Goal: Task Accomplishment & Management: Use online tool/utility

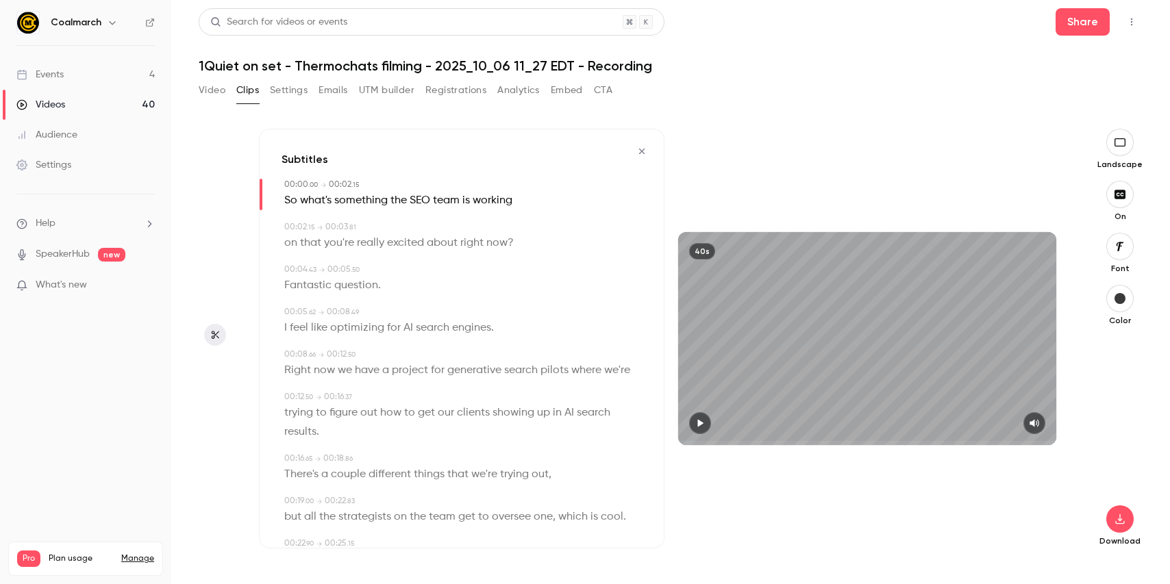
click at [641, 154] on icon "button" at bounding box center [642, 152] width 11 height 10
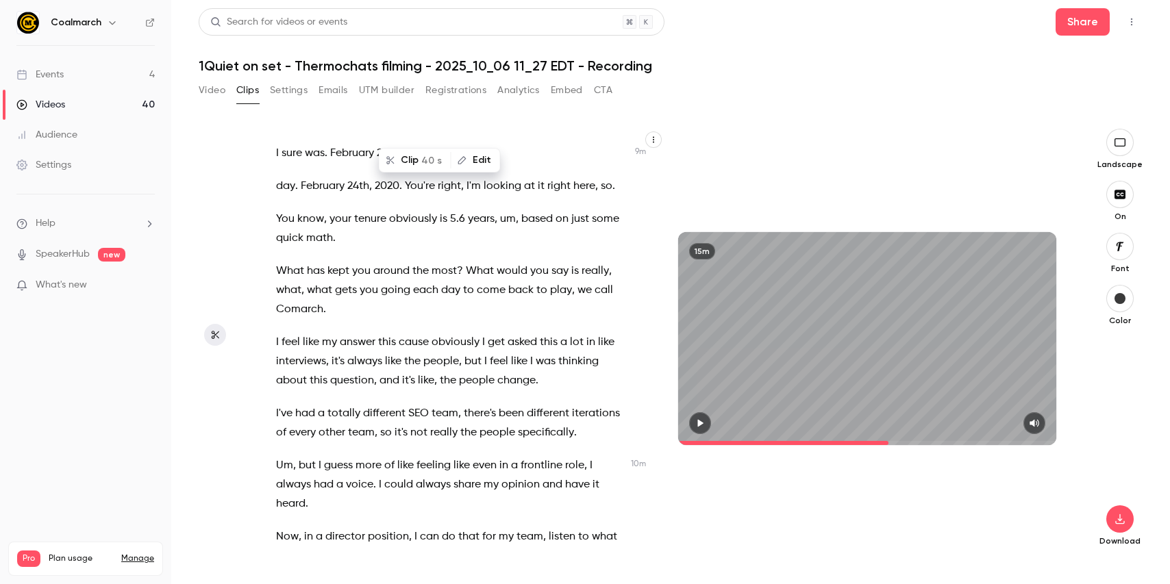
scroll to position [5199, 0]
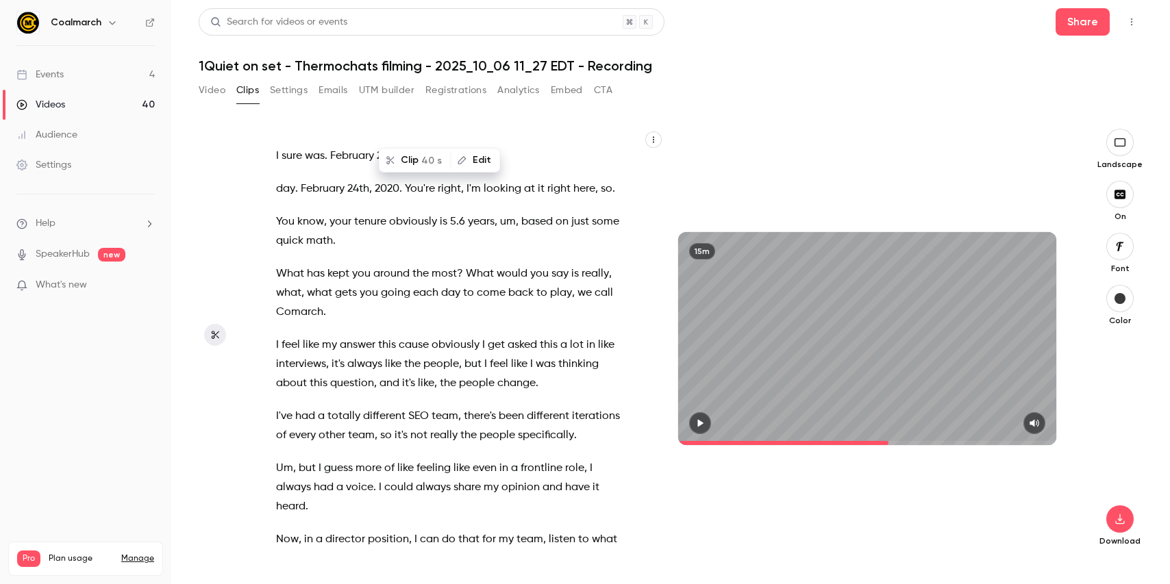
click at [281, 212] on span "You" at bounding box center [285, 221] width 19 height 19
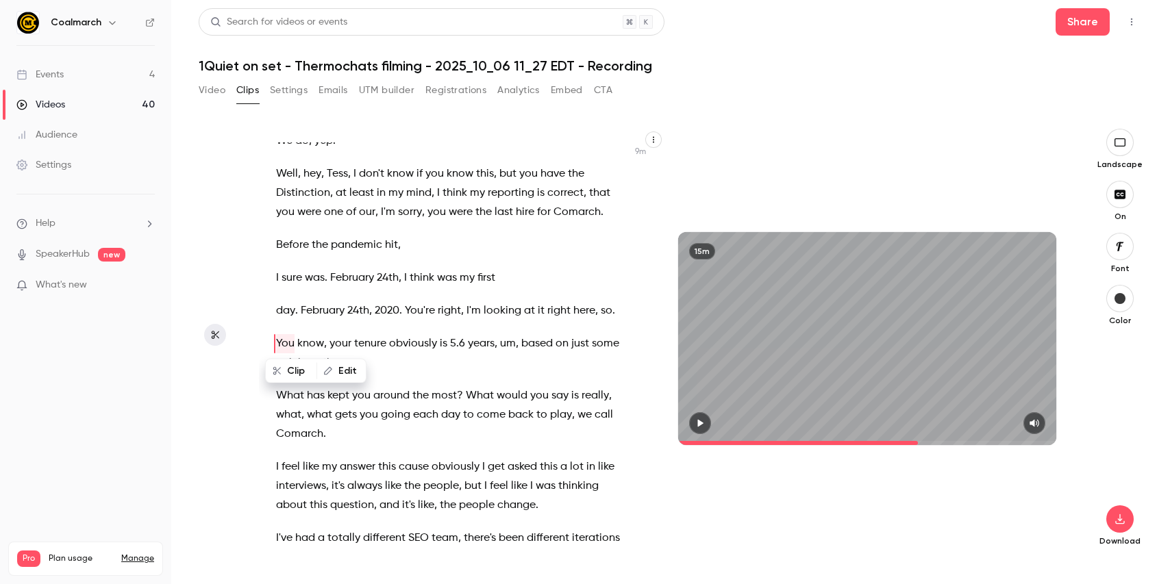
scroll to position [5056, 0]
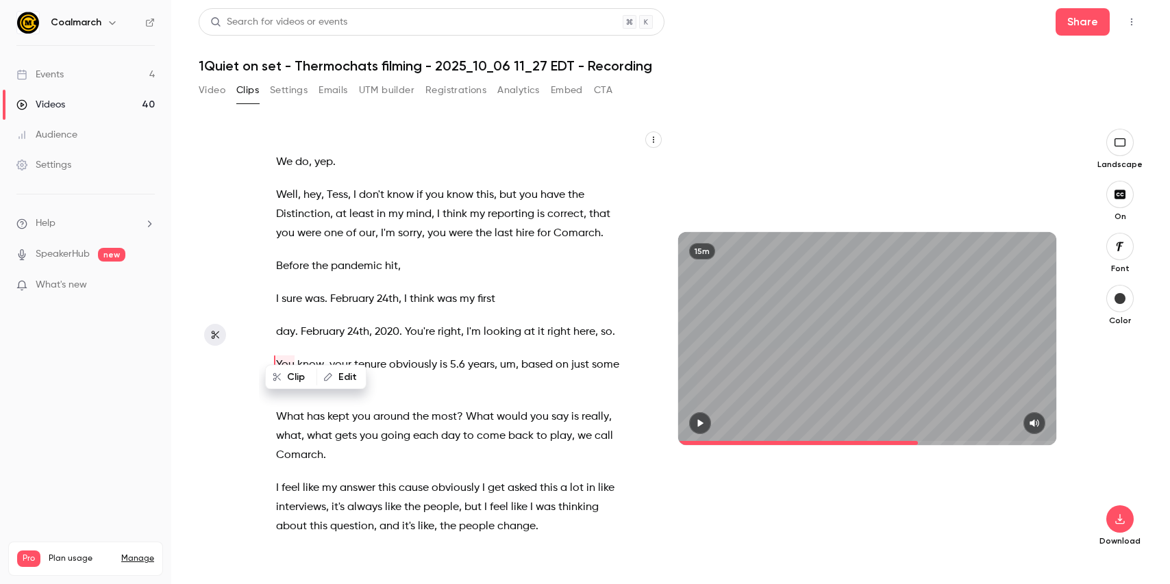
click at [702, 428] on icon "button" at bounding box center [700, 424] width 11 height 10
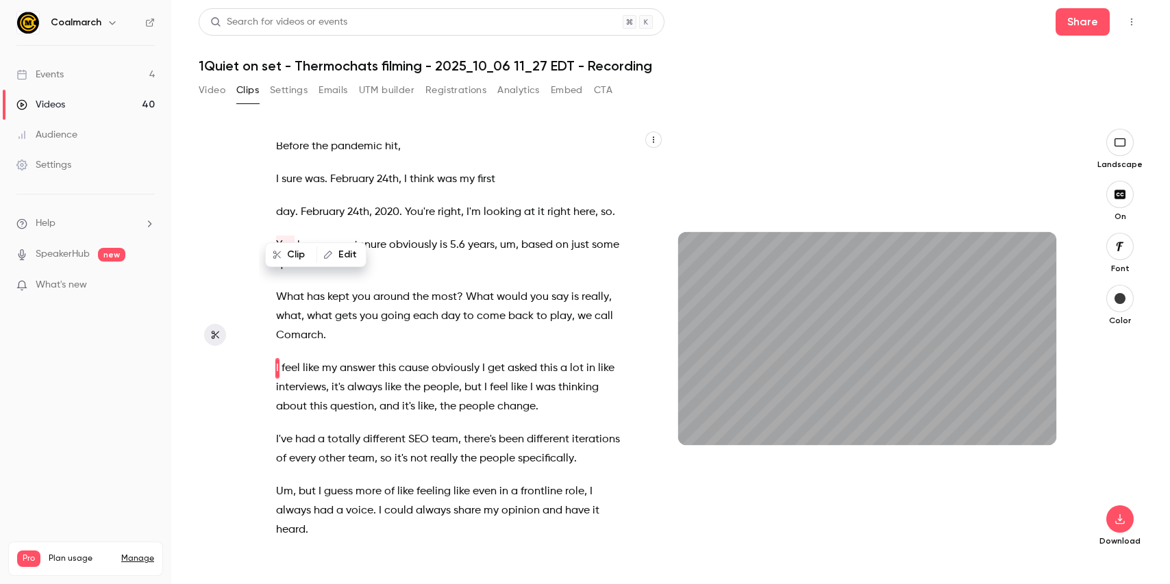
scroll to position [5180, 0]
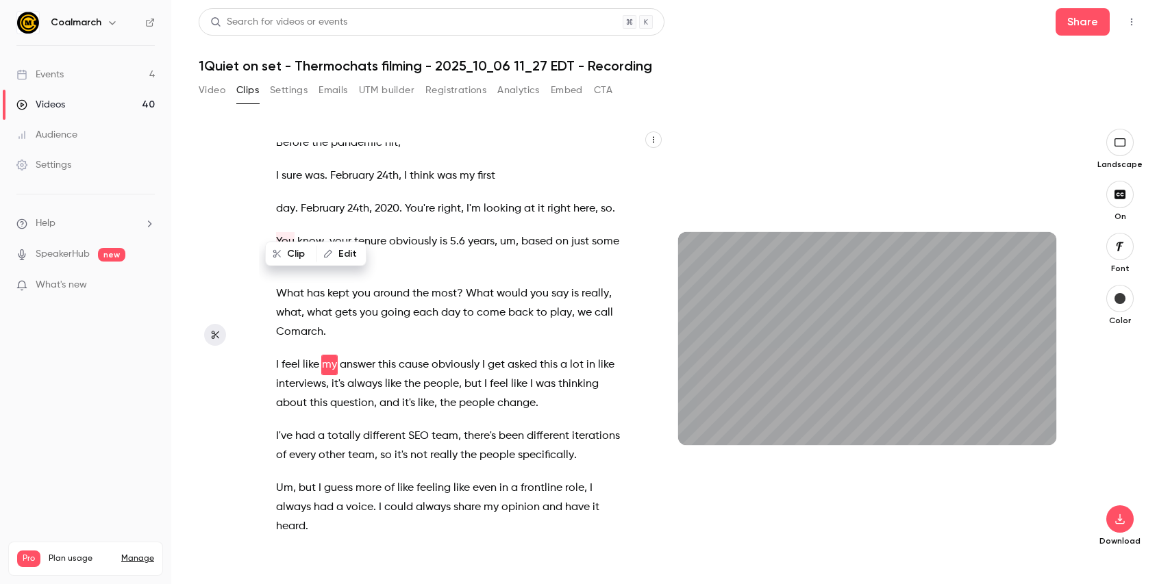
click at [389, 304] on span "going" at bounding box center [395, 313] width 29 height 19
click at [278, 284] on span "What" at bounding box center [290, 293] width 28 height 19
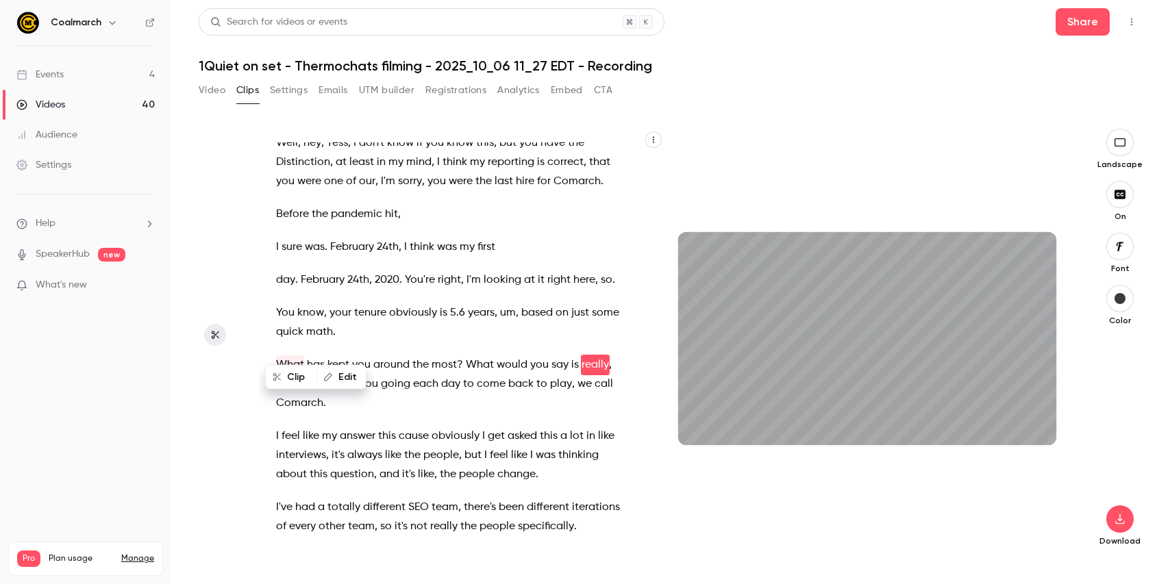
scroll to position [5128, 0]
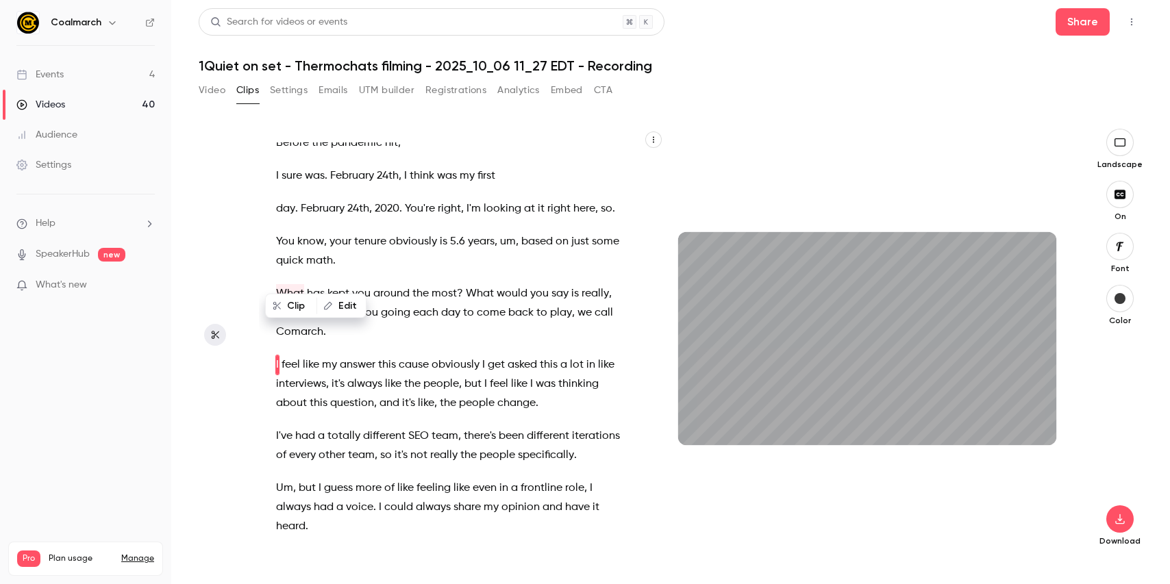
click at [561, 304] on span "play" at bounding box center [561, 313] width 22 height 19
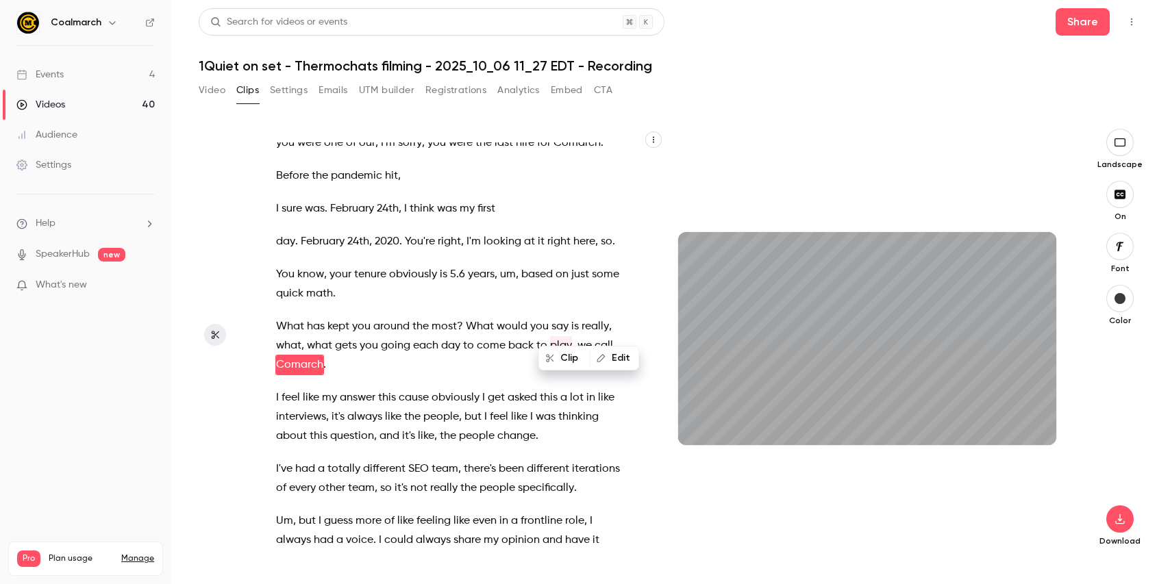
click at [615, 385] on div "That's right . That's the right answer . This is important . You know why ? Bec…" at bounding box center [462, 339] width 406 height 420
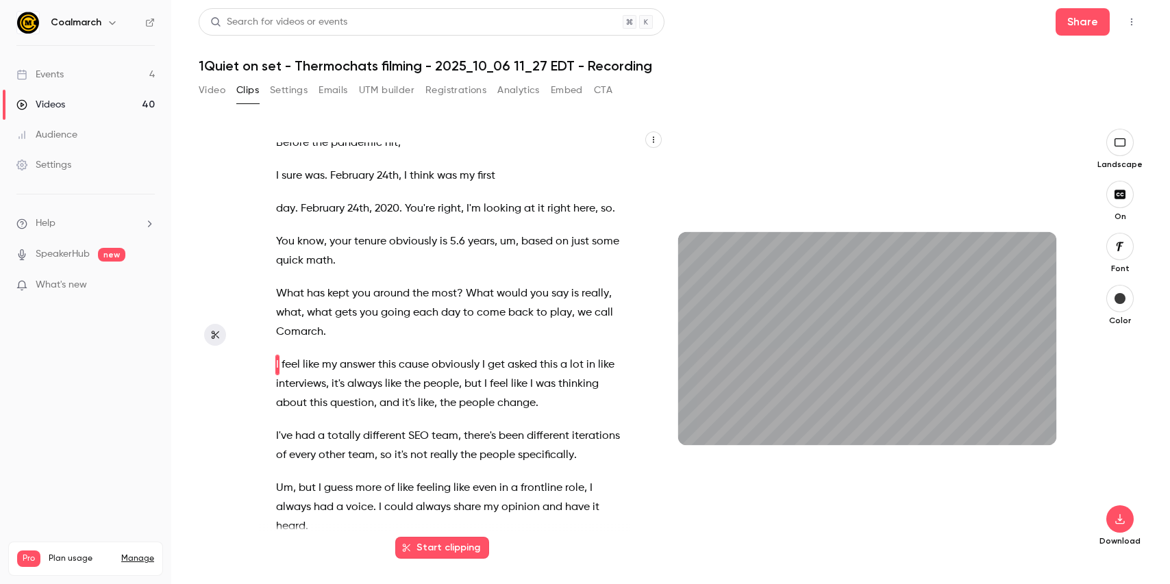
click at [559, 304] on span "play" at bounding box center [561, 313] width 22 height 19
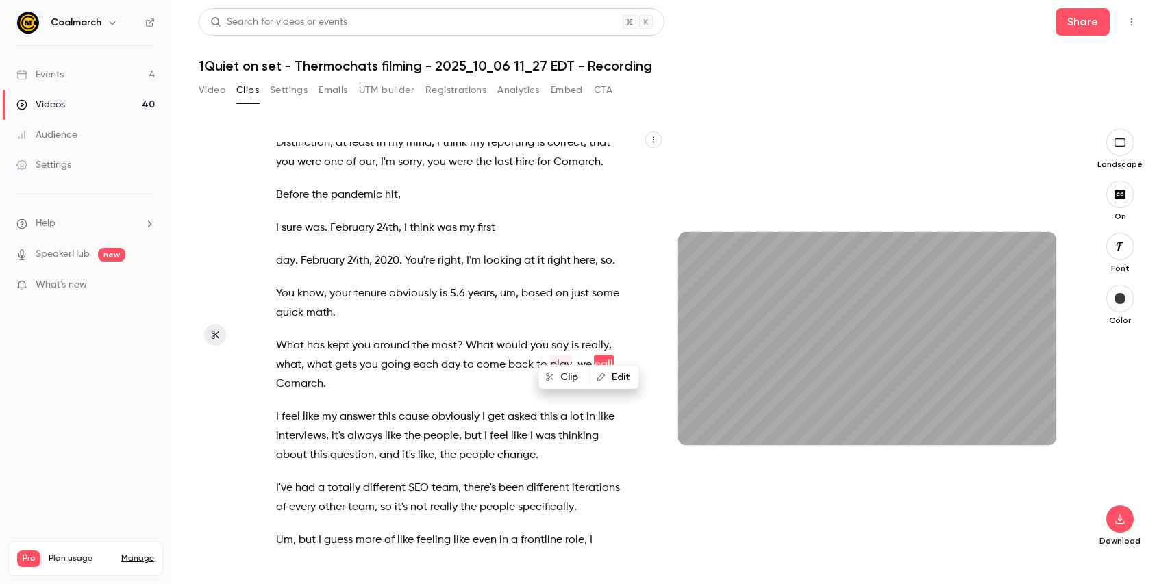
click at [619, 376] on button "Edit" at bounding box center [614, 378] width 47 height 22
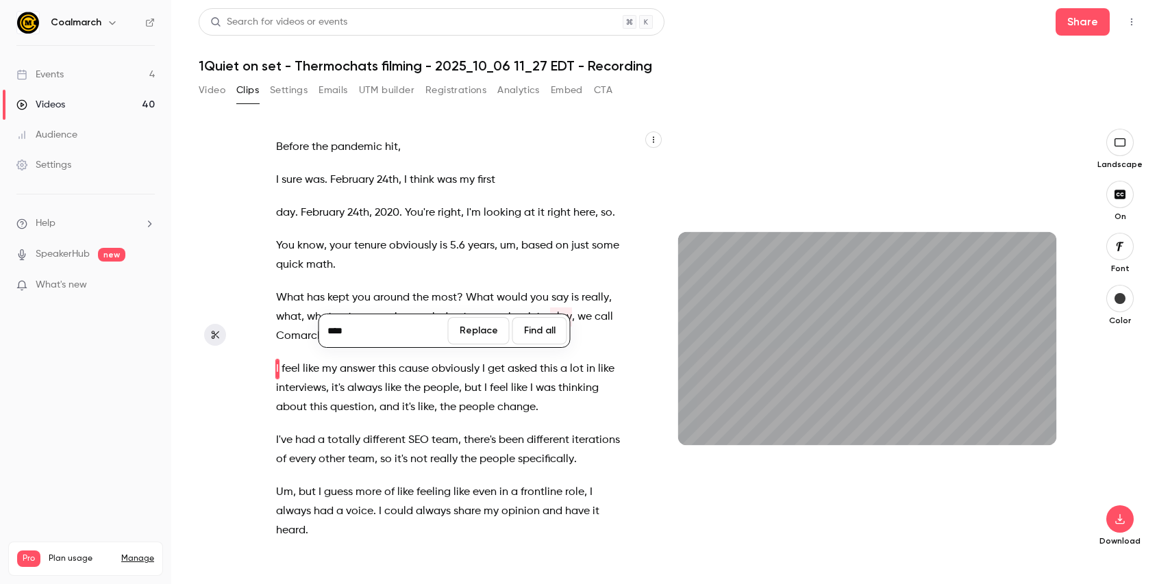
scroll to position [5180, 0]
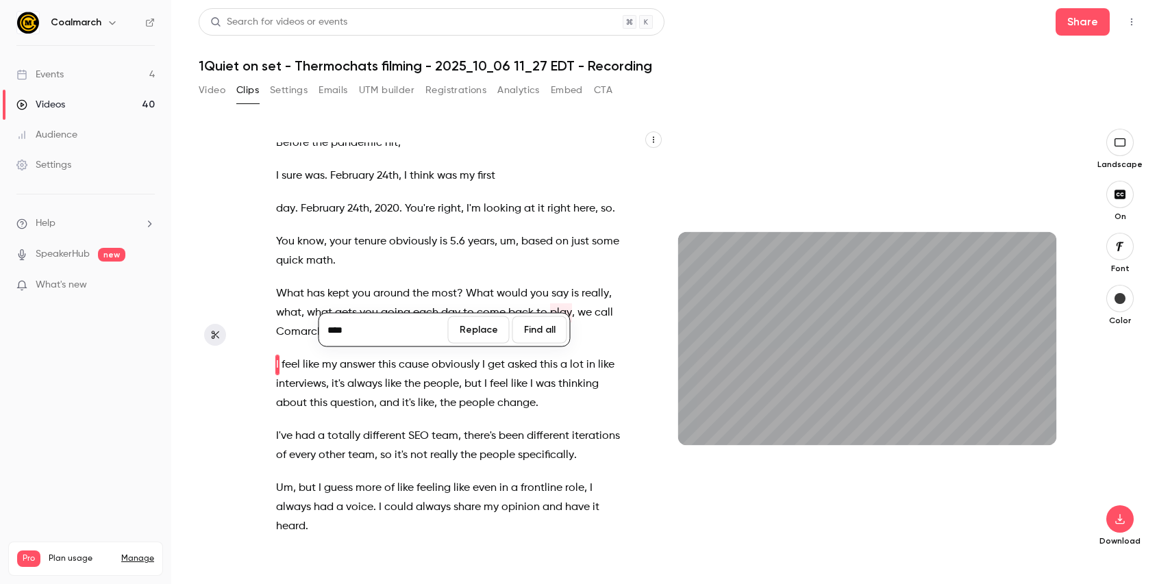
type input "*****"
type input "*"
type input "***"
type input "****"
type input "*****"
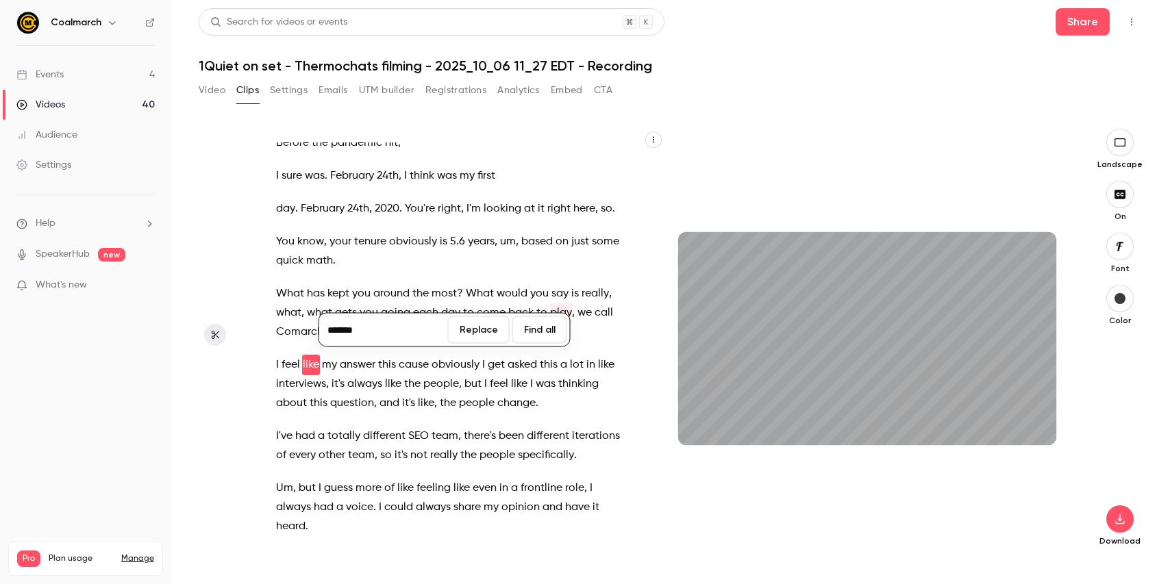
type input "********"
type input "*****"
type input "**********"
type input "*****"
type input "**********"
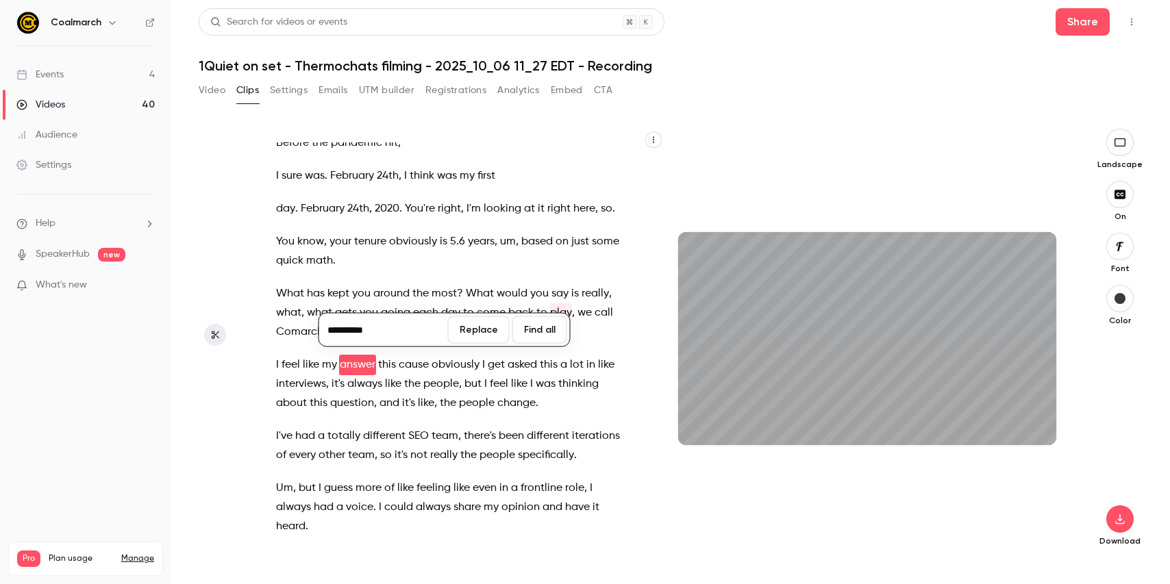
click at [495, 327] on button "Replace" at bounding box center [479, 330] width 62 height 27
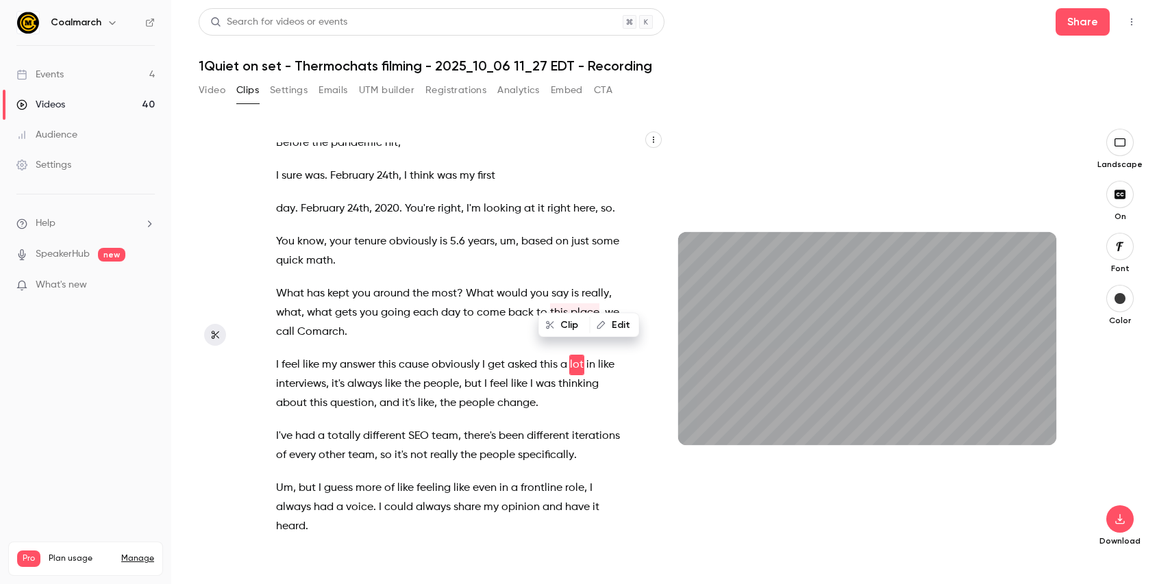
click at [316, 323] on span "Comarch" at bounding box center [320, 332] width 47 height 19
click at [315, 343] on button "Clip" at bounding box center [311, 345] width 49 height 22
type input "*"
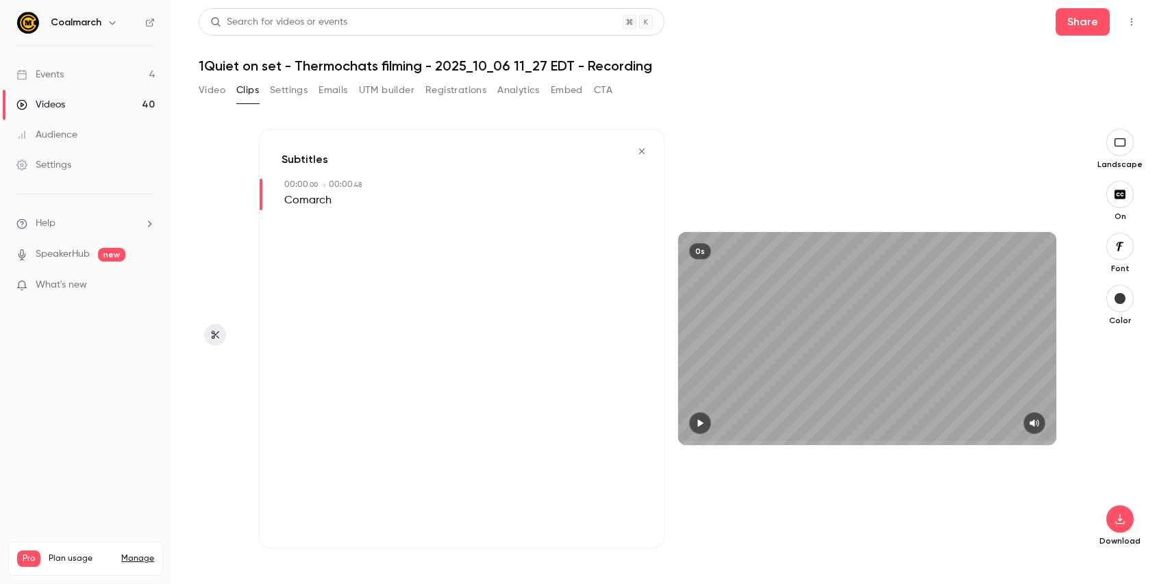
click at [222, 87] on button "Video" at bounding box center [212, 90] width 27 height 22
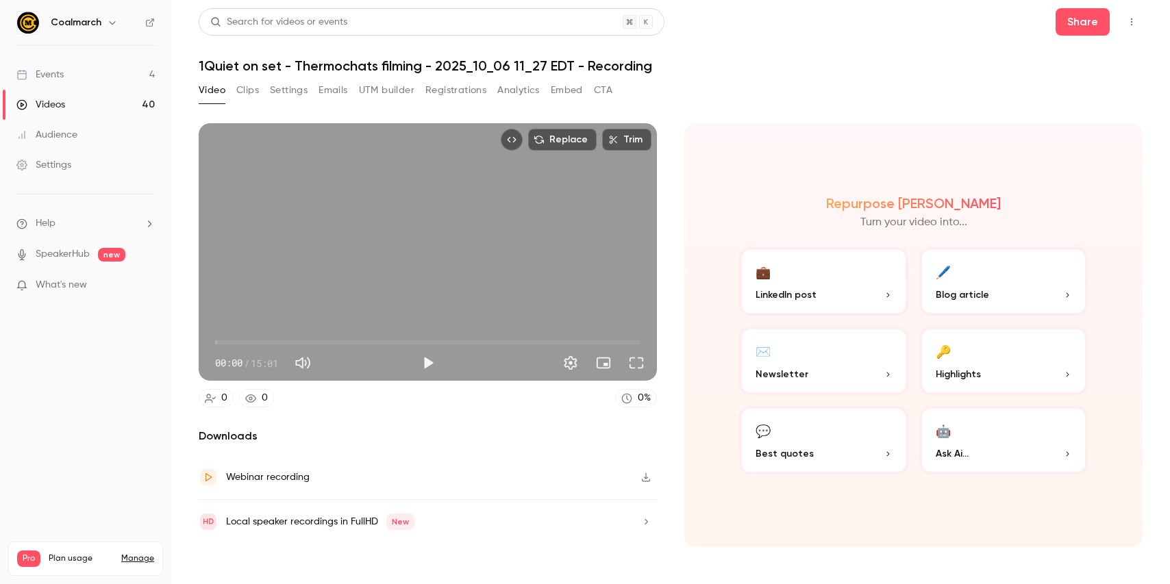
click at [245, 88] on button "Clips" at bounding box center [247, 90] width 23 height 22
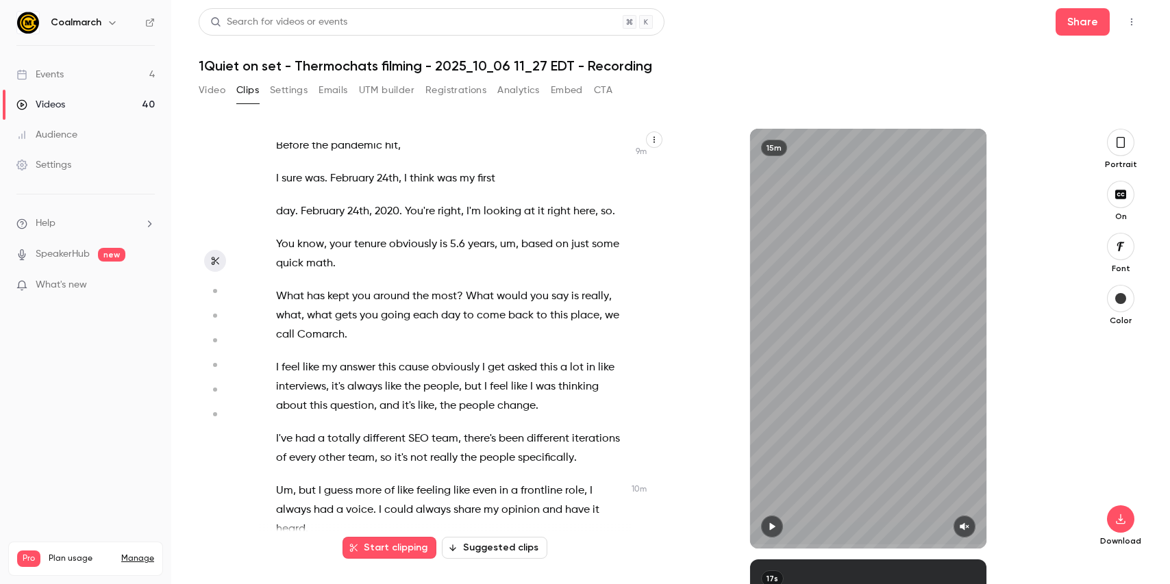
scroll to position [5160, 0]
click at [324, 323] on span "Comarch" at bounding box center [320, 332] width 47 height 19
type input "*****"
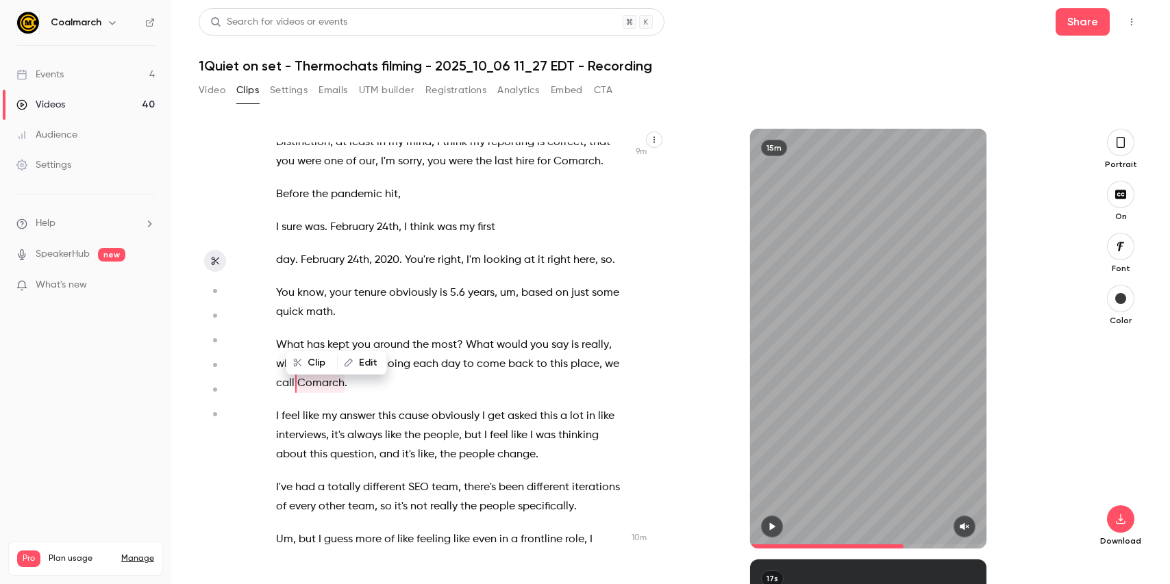
scroll to position [5108, 0]
click at [364, 373] on button "Edit" at bounding box center [362, 378] width 47 height 22
type input "*********"
click at [515, 382] on button "Find all" at bounding box center [518, 382] width 55 height 27
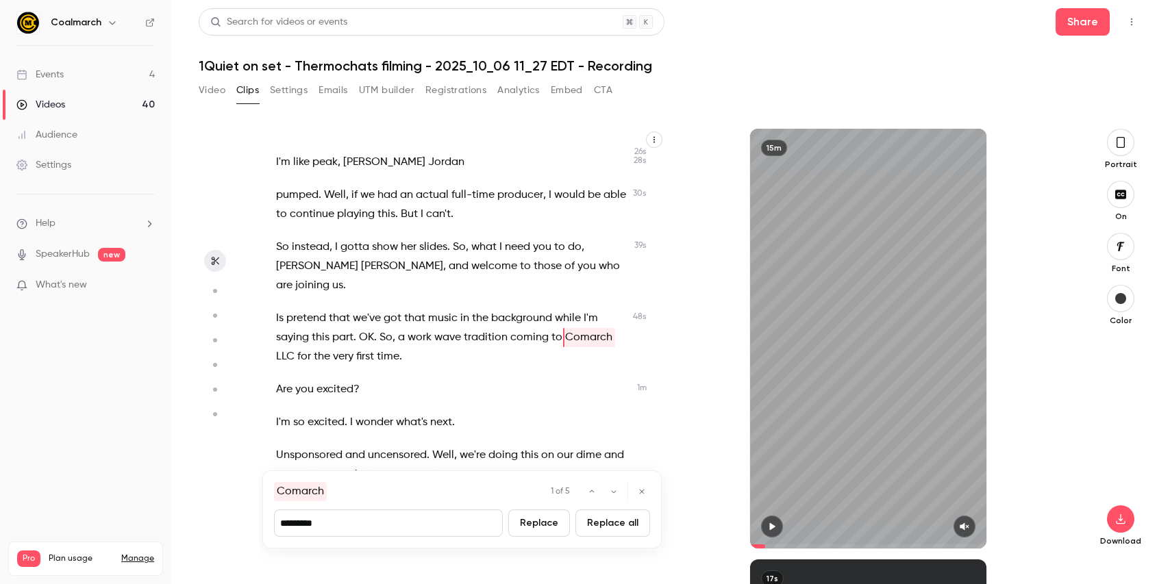
click at [553, 529] on button "Replace" at bounding box center [539, 523] width 62 height 27
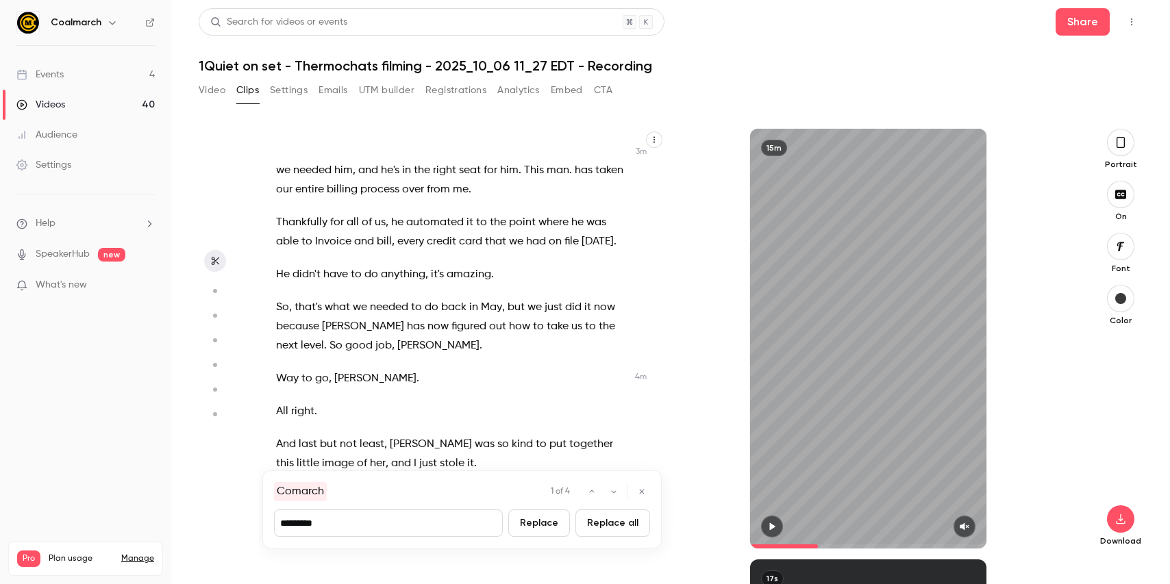
click at [597, 528] on button "Replace all" at bounding box center [613, 523] width 75 height 27
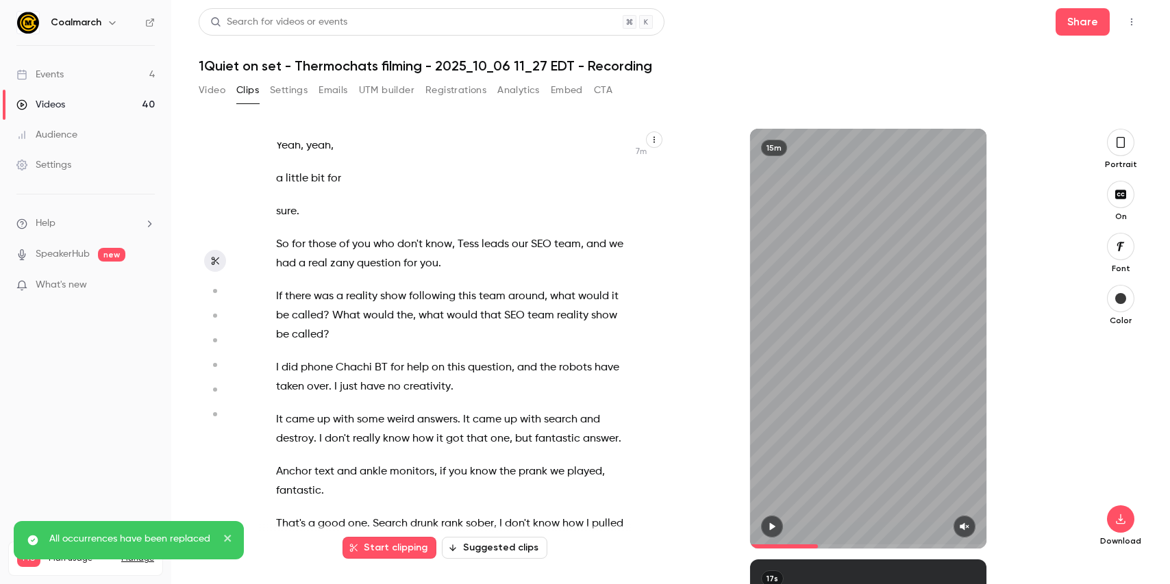
scroll to position [4225, 0]
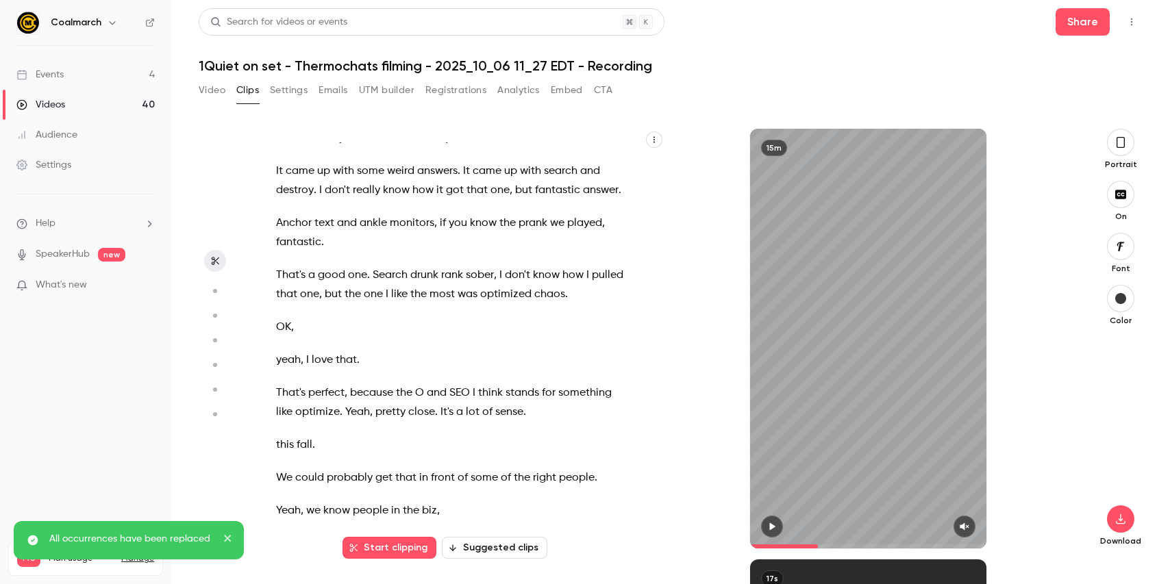
click at [1118, 147] on icon "button" at bounding box center [1121, 142] width 8 height 11
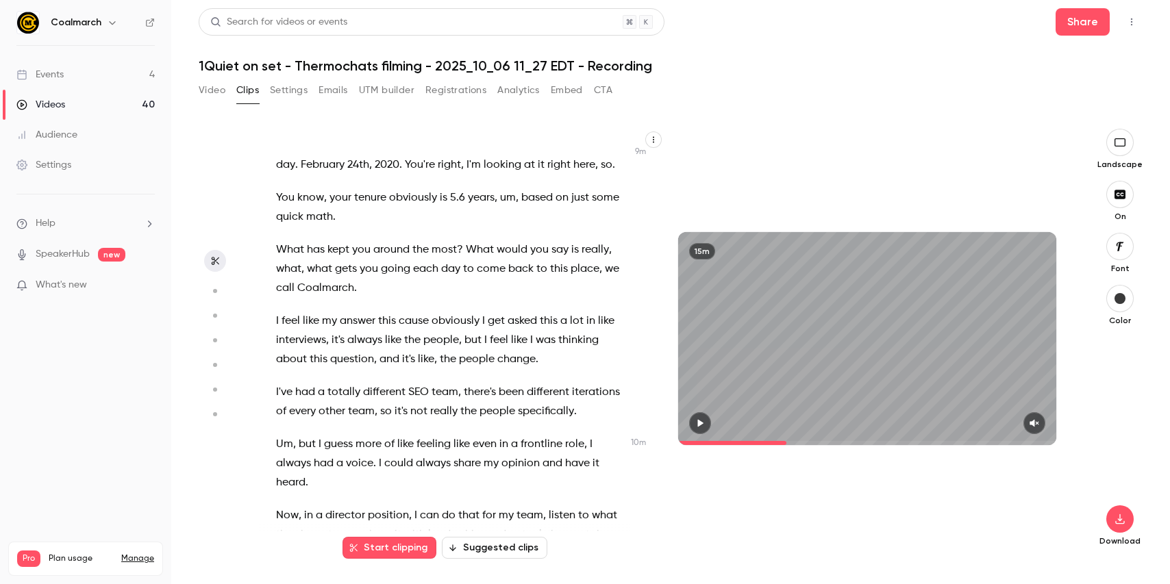
scroll to position [5222, 0]
click at [280, 242] on span "What" at bounding box center [290, 251] width 28 height 19
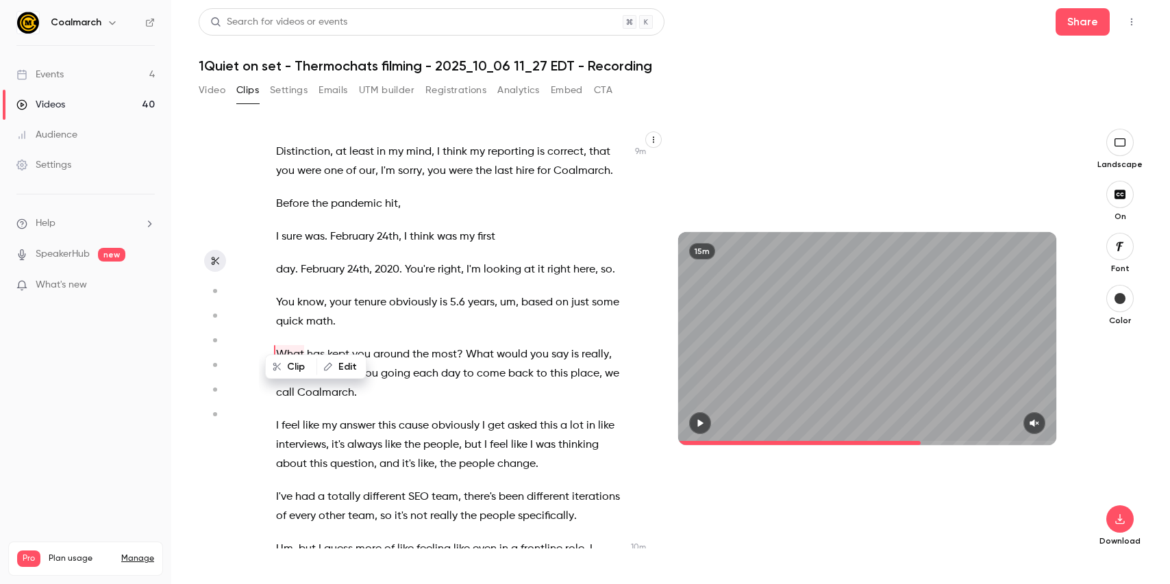
scroll to position [5108, 0]
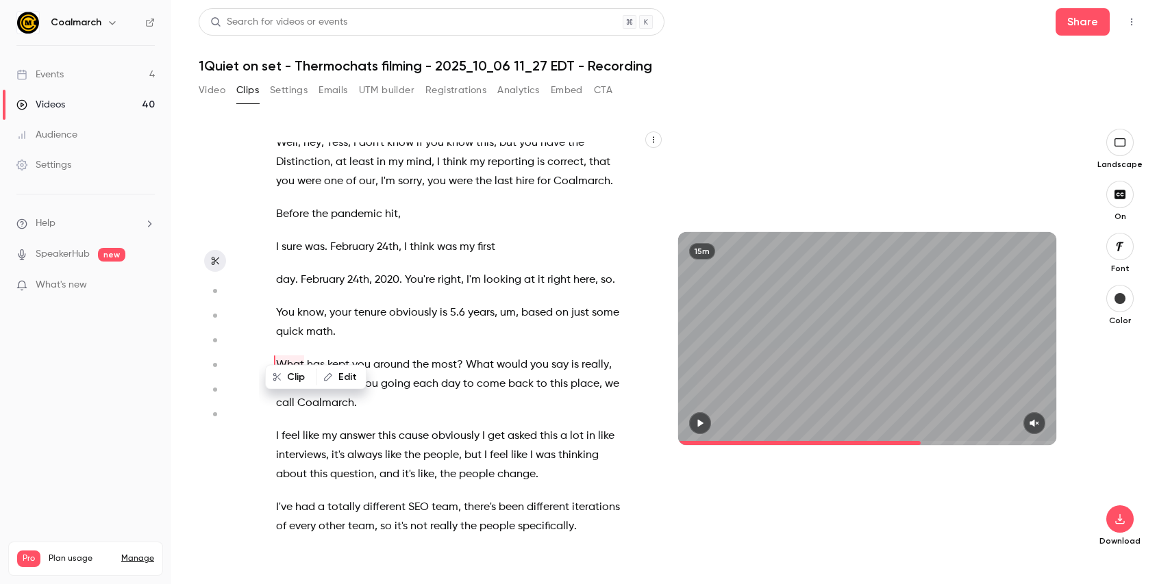
click at [1042, 421] on button "button" at bounding box center [1035, 424] width 22 height 22
click at [698, 435] on span at bounding box center [867, 443] width 378 height 22
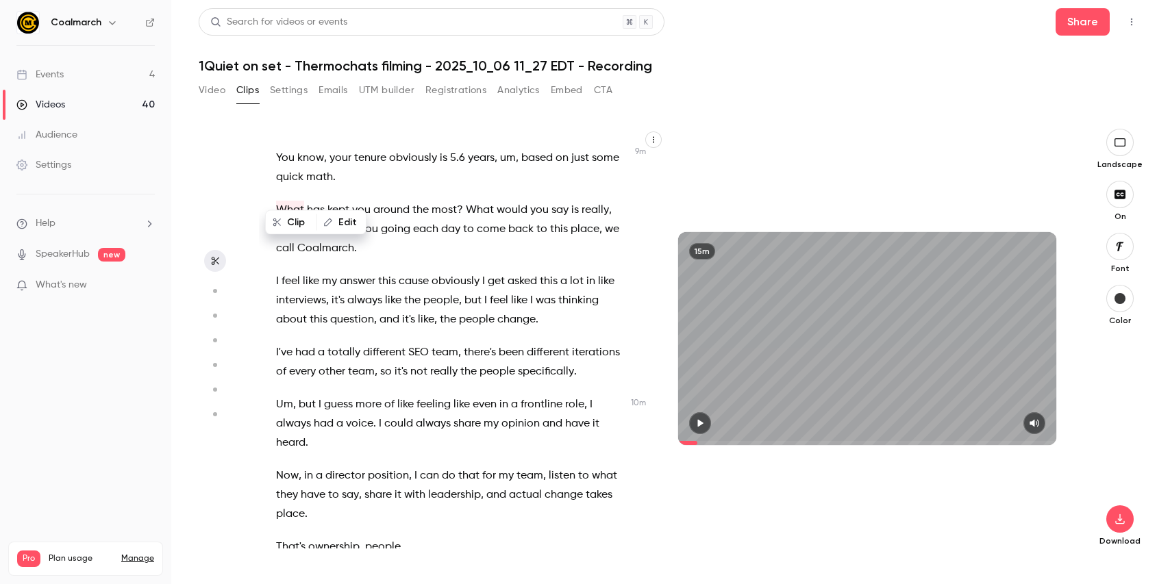
scroll to position [5263, 0]
click at [279, 201] on span "What" at bounding box center [290, 210] width 28 height 19
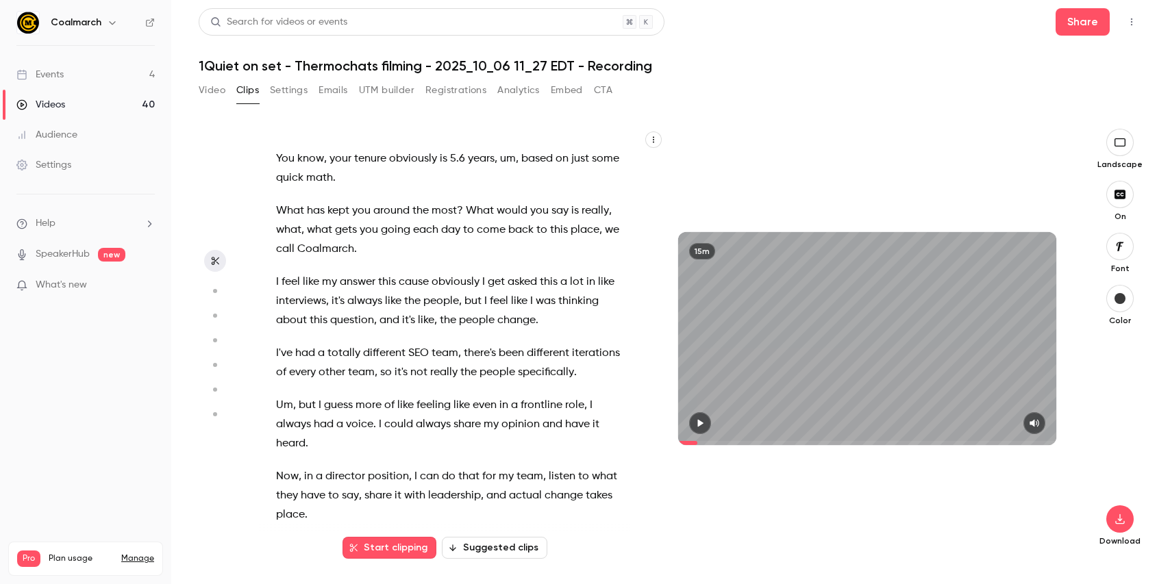
click at [700, 425] on icon "button" at bounding box center [700, 424] width 5 height 8
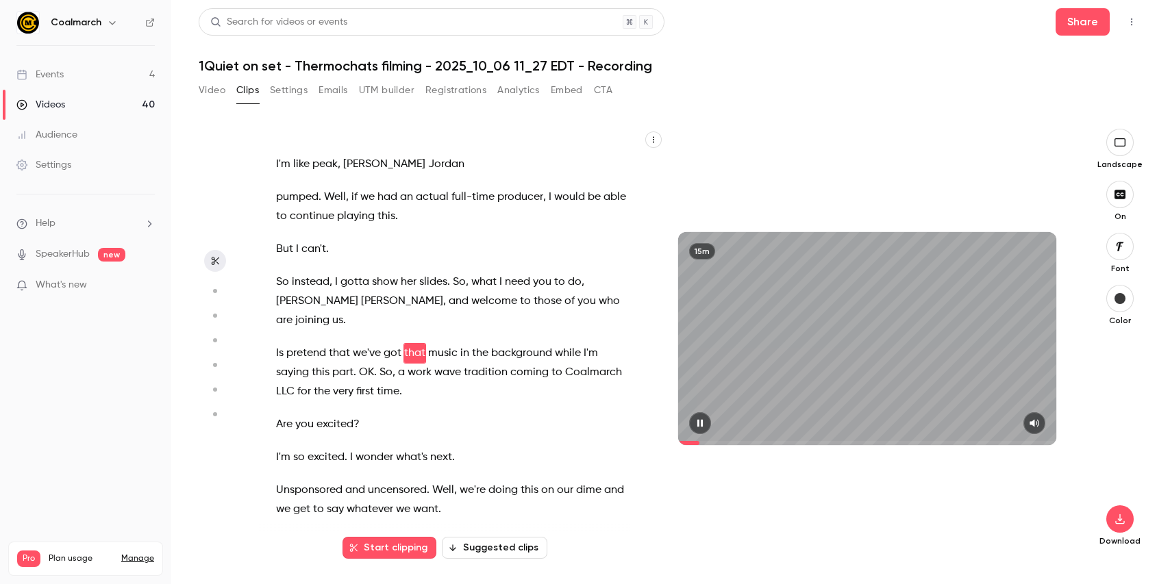
click at [701, 423] on icon "button" at bounding box center [700, 424] width 11 height 10
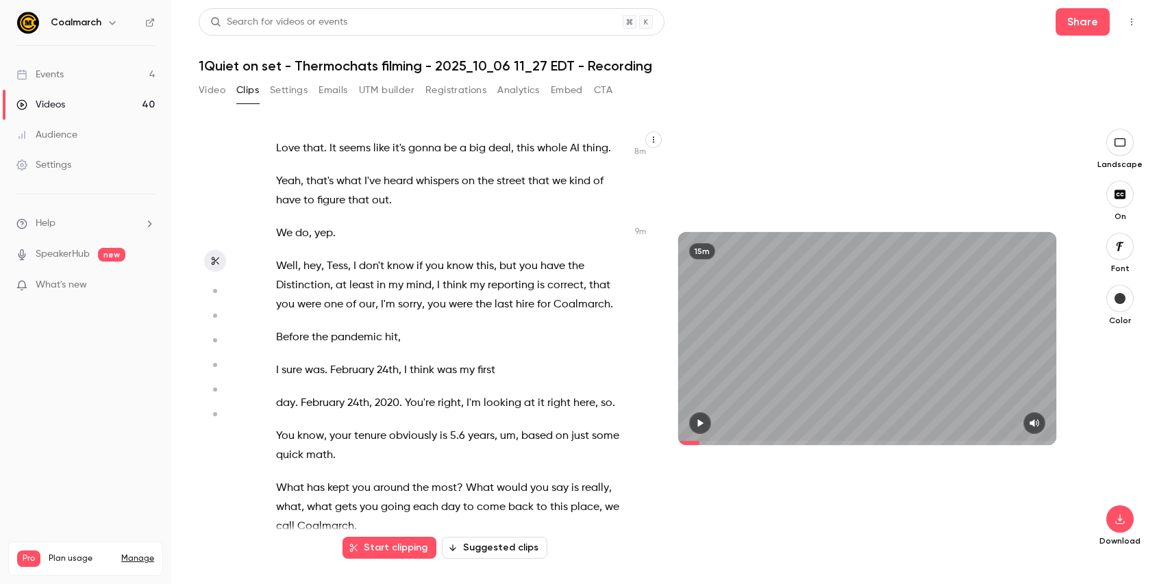
scroll to position [5293, 0]
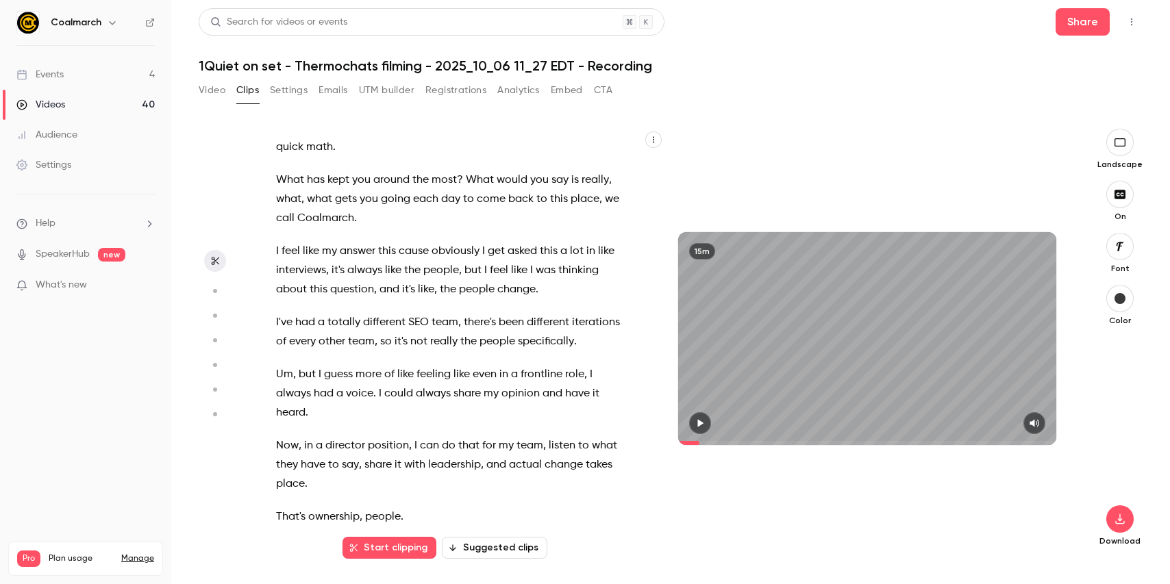
click at [278, 171] on span "What" at bounding box center [290, 180] width 28 height 19
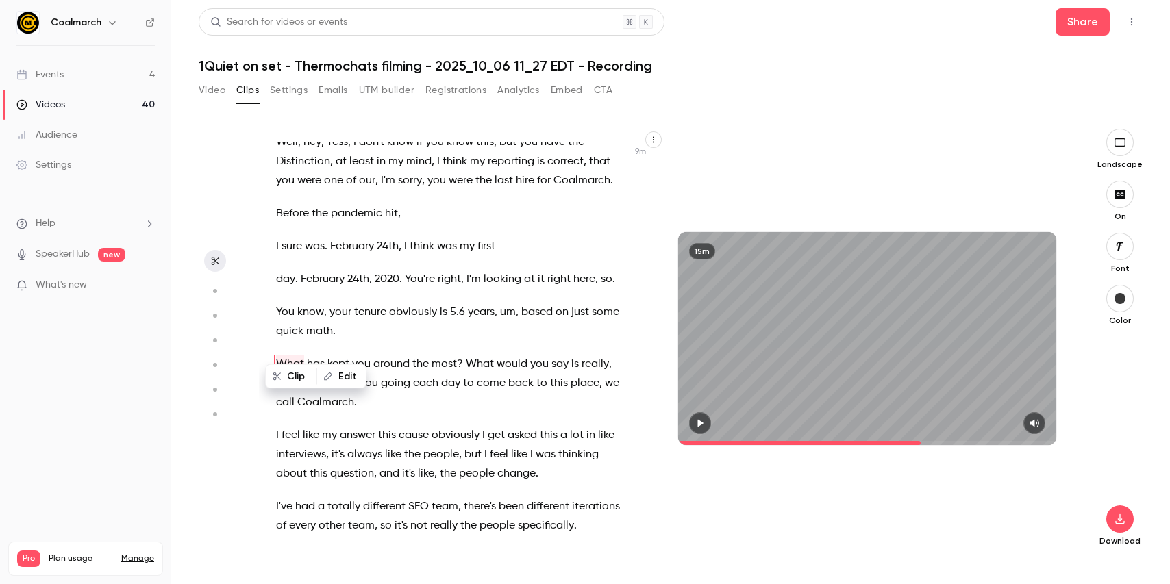
scroll to position [5108, 0]
click at [704, 420] on icon "button" at bounding box center [700, 424] width 11 height 10
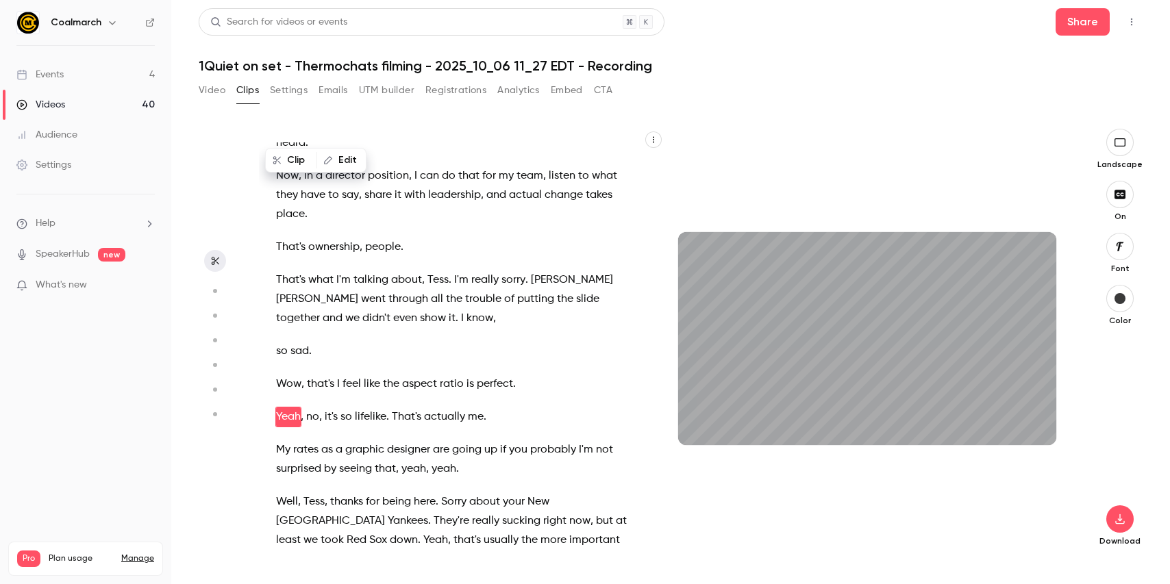
scroll to position [5596, 0]
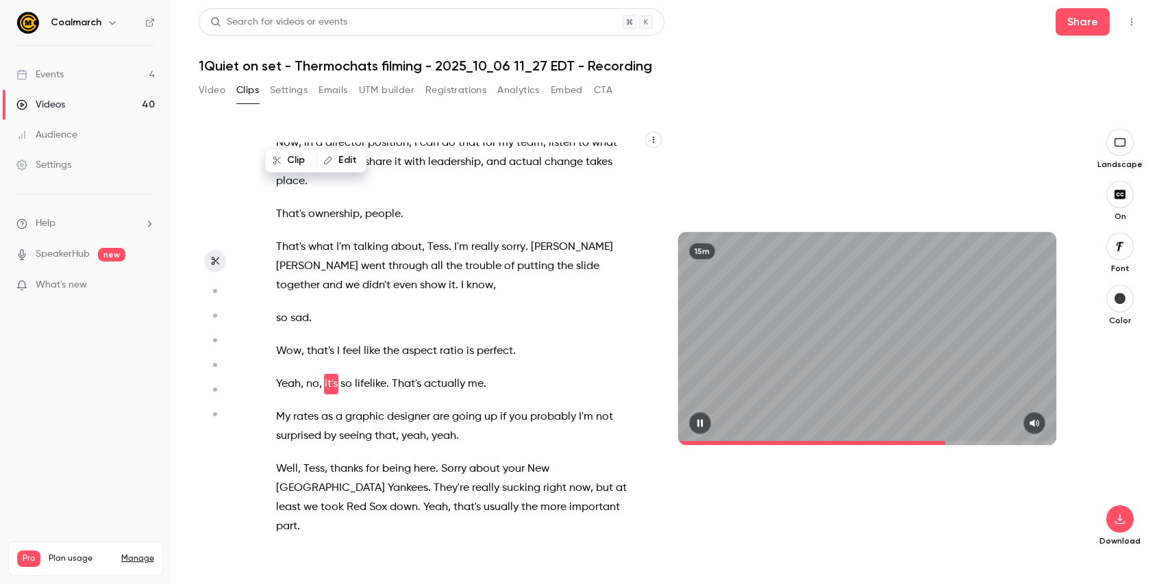
click at [703, 424] on icon "button" at bounding box center [700, 424] width 5 height 8
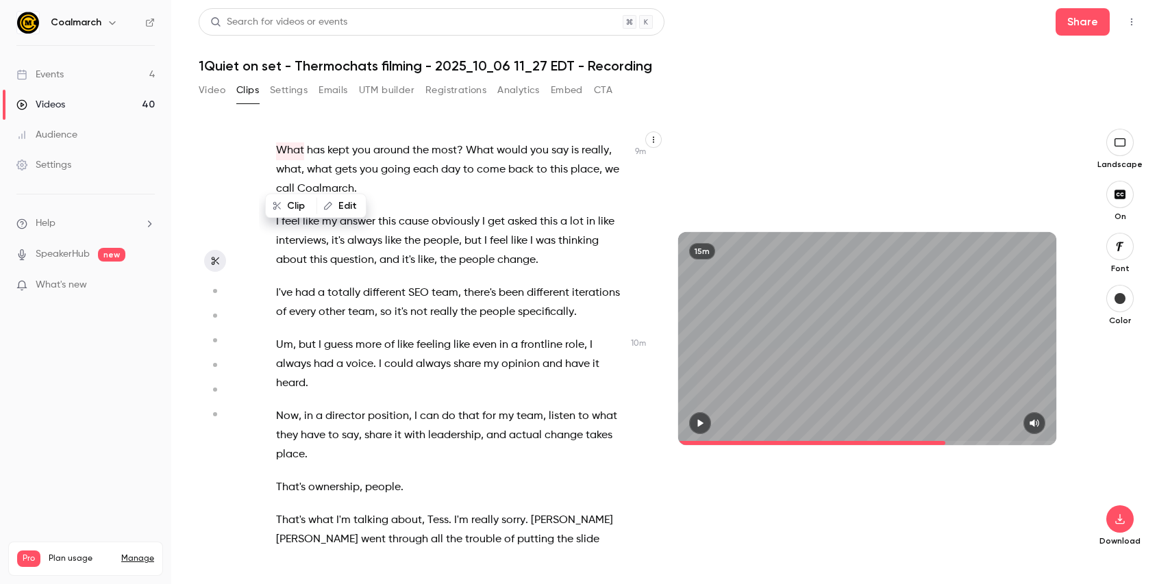
scroll to position [5261, 0]
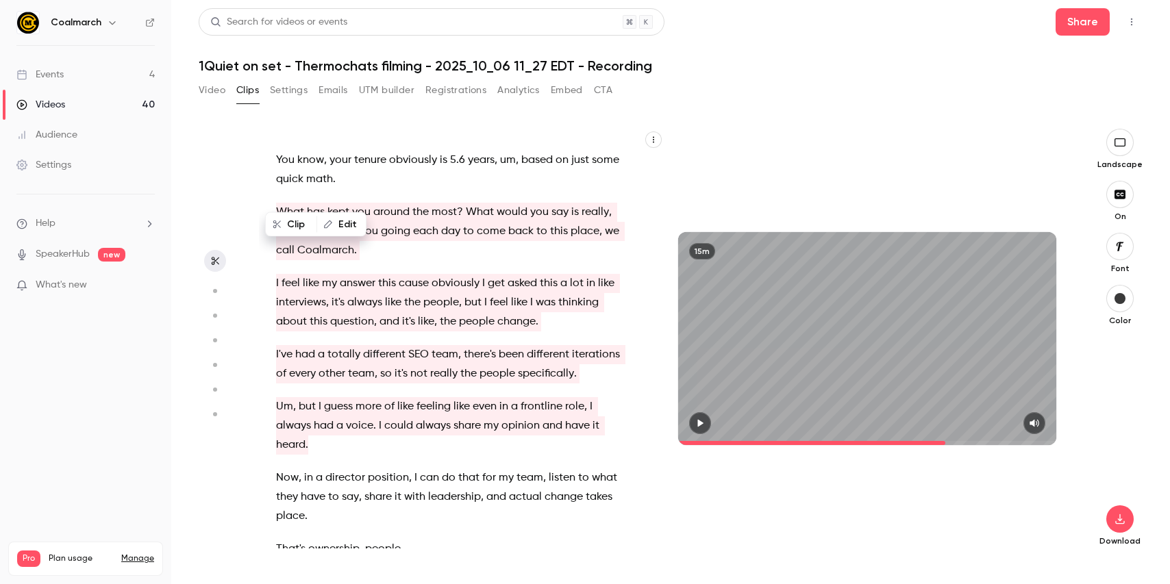
drag, startPoint x: 279, startPoint y: 191, endPoint x: 412, endPoint y: 417, distance: 262.3
click at [412, 417] on div "That's right . That's the right answer . This is important . You know why ? Bec…" at bounding box center [458, 346] width 399 height 406
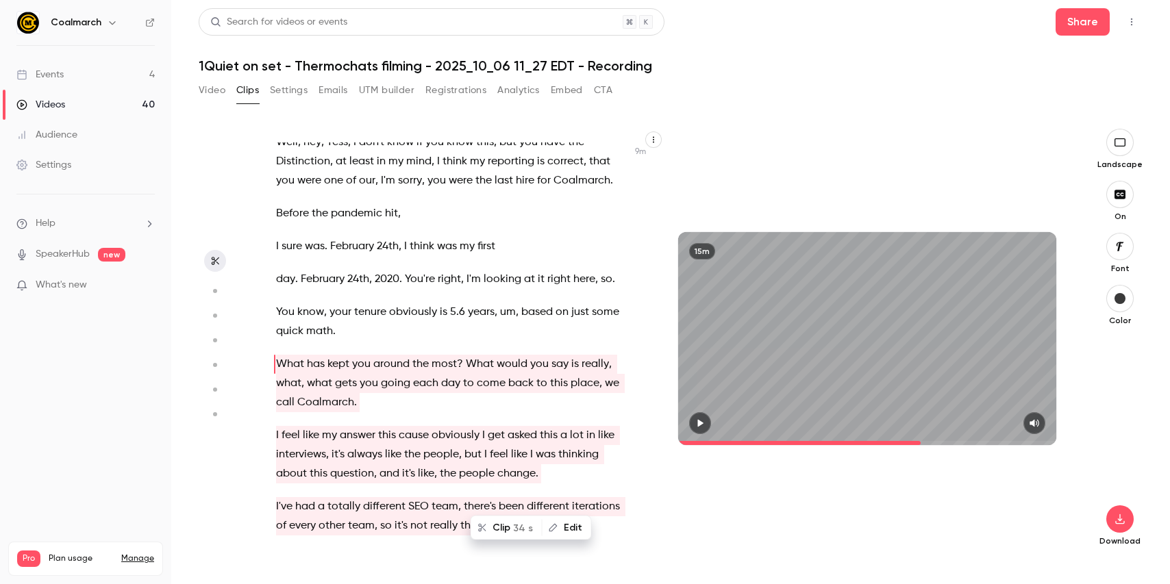
scroll to position [5108, 0]
click at [258, 405] on section "That's right . That's the right answer . This is important . You know why ? Bec…" at bounding box center [671, 357] width 944 height 456
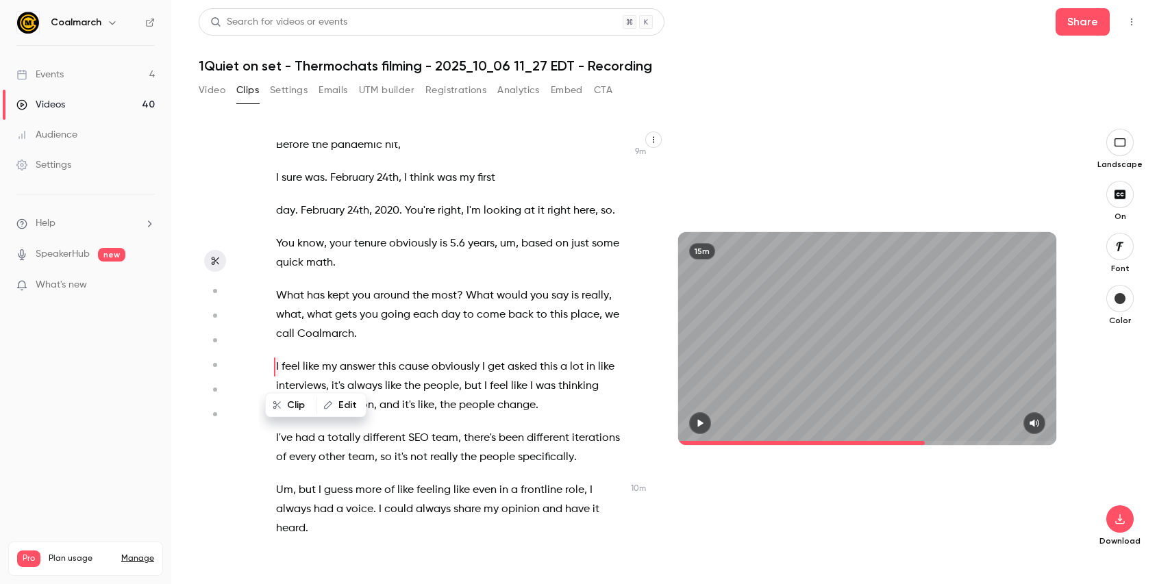
scroll to position [5180, 0]
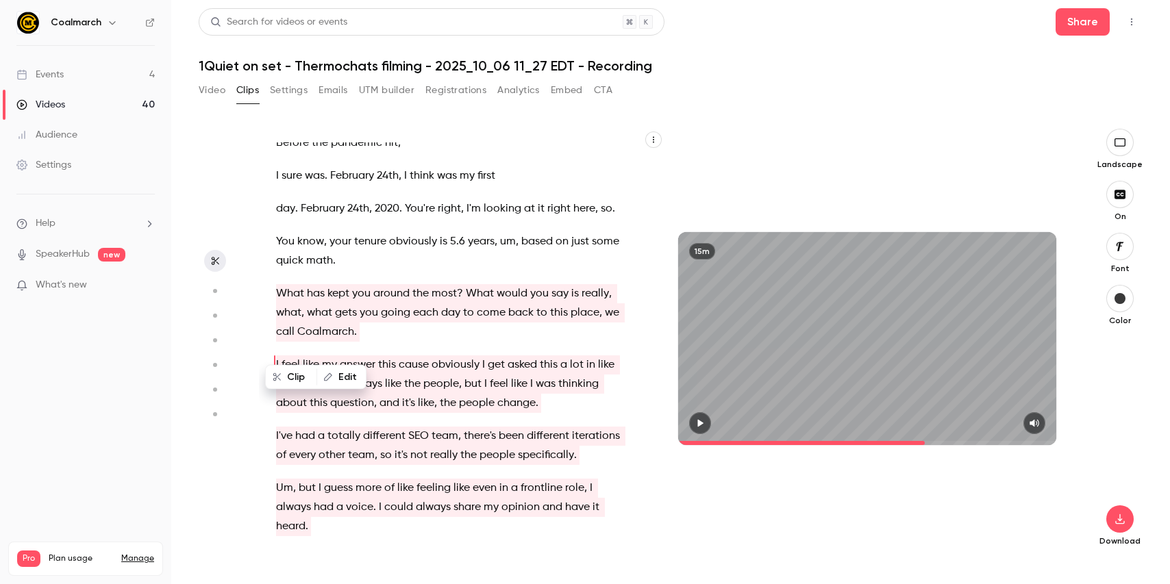
drag, startPoint x: 278, startPoint y: 273, endPoint x: 453, endPoint y: 541, distance: 320.2
click at [453, 541] on div "That's right . That's the right answer . This is important . You know why ? Bec…" at bounding box center [458, 346] width 399 height 406
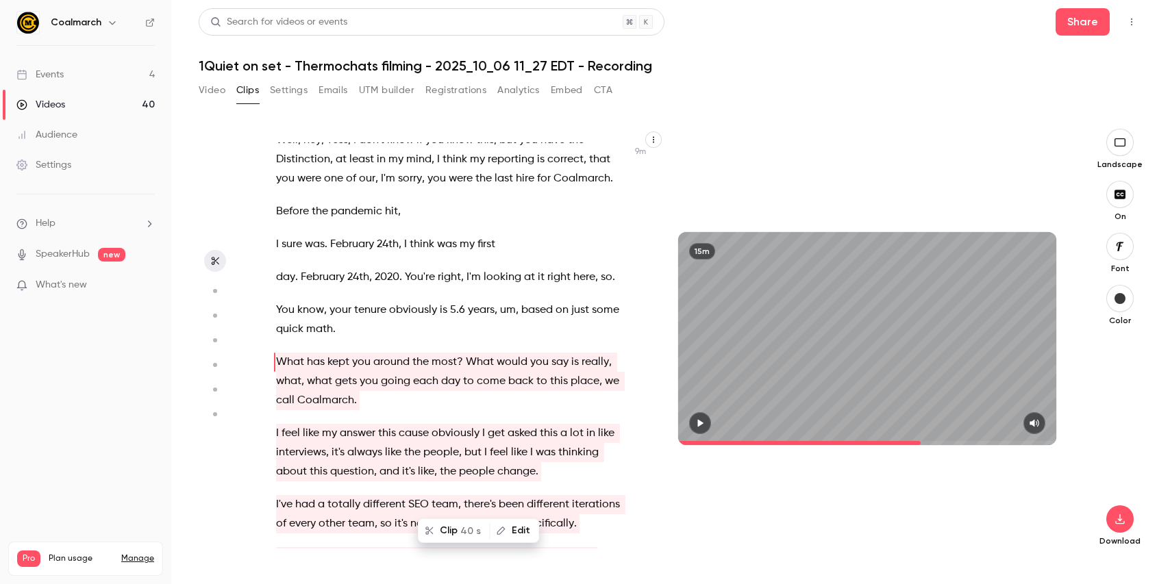
scroll to position [5108, 0]
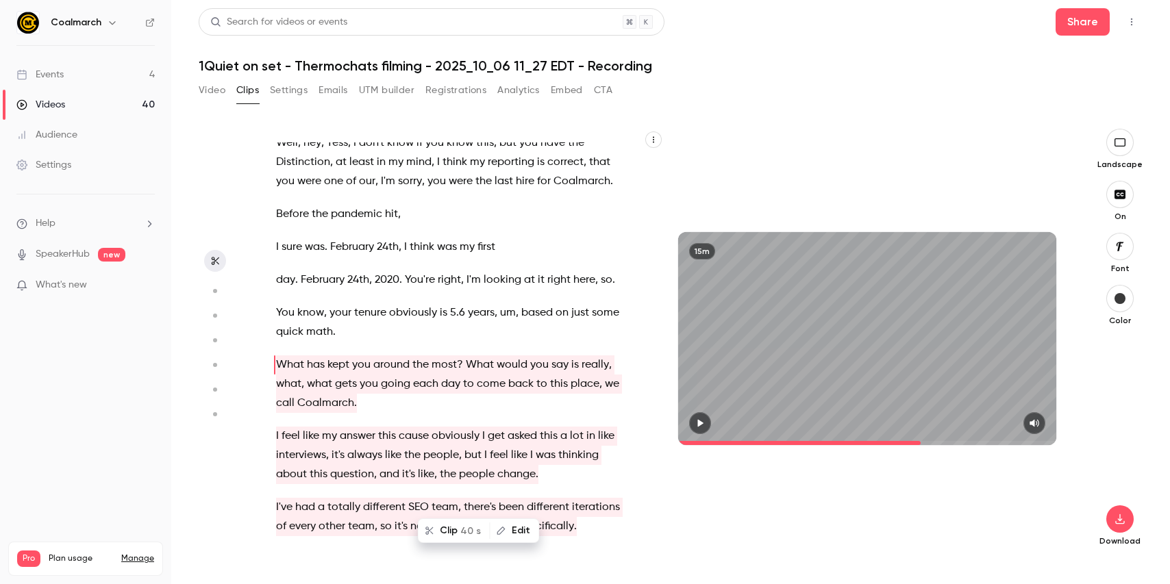
click at [307, 271] on span "February" at bounding box center [323, 280] width 44 height 19
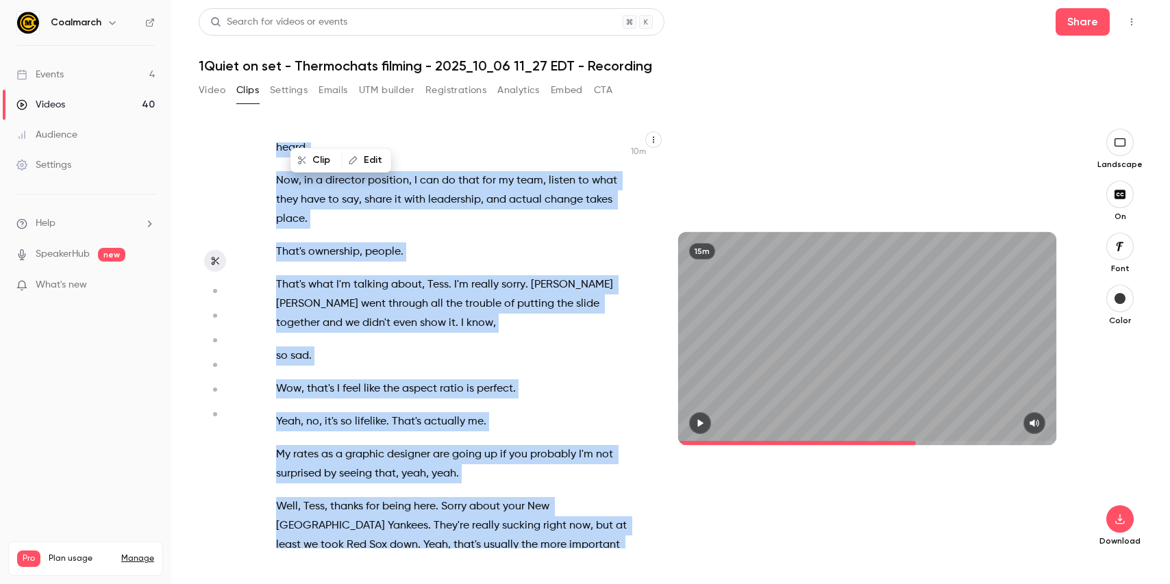
scroll to position [5592, 0]
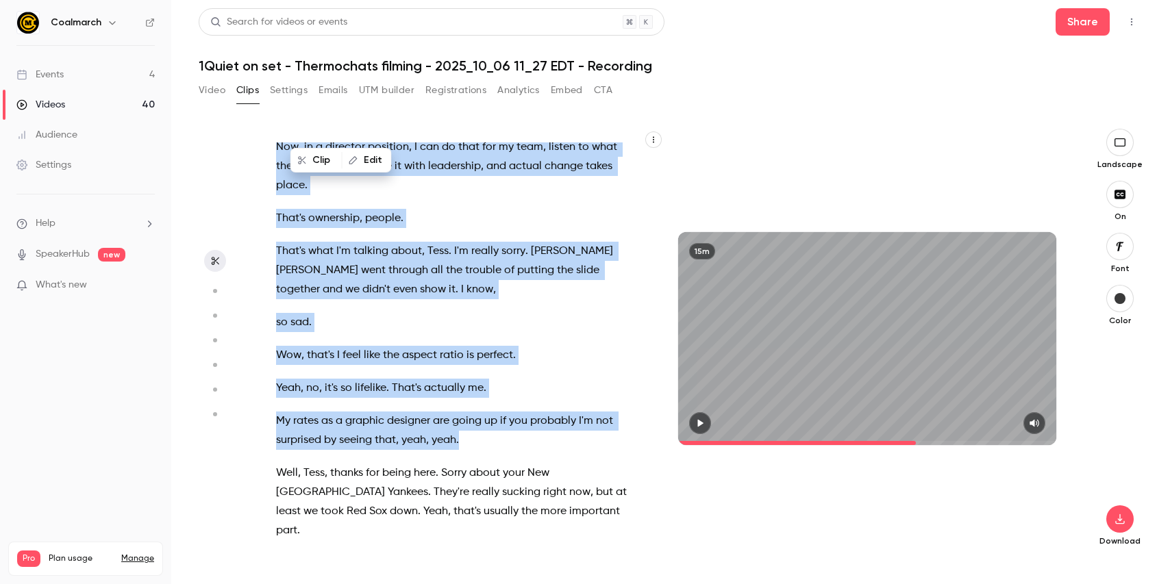
drag, startPoint x: 276, startPoint y: 304, endPoint x: 468, endPoint y: 403, distance: 215.7
click at [468, 403] on div "That's right . That's the right answer . This is important . You know why ? Bec…" at bounding box center [458, 346] width 399 height 406
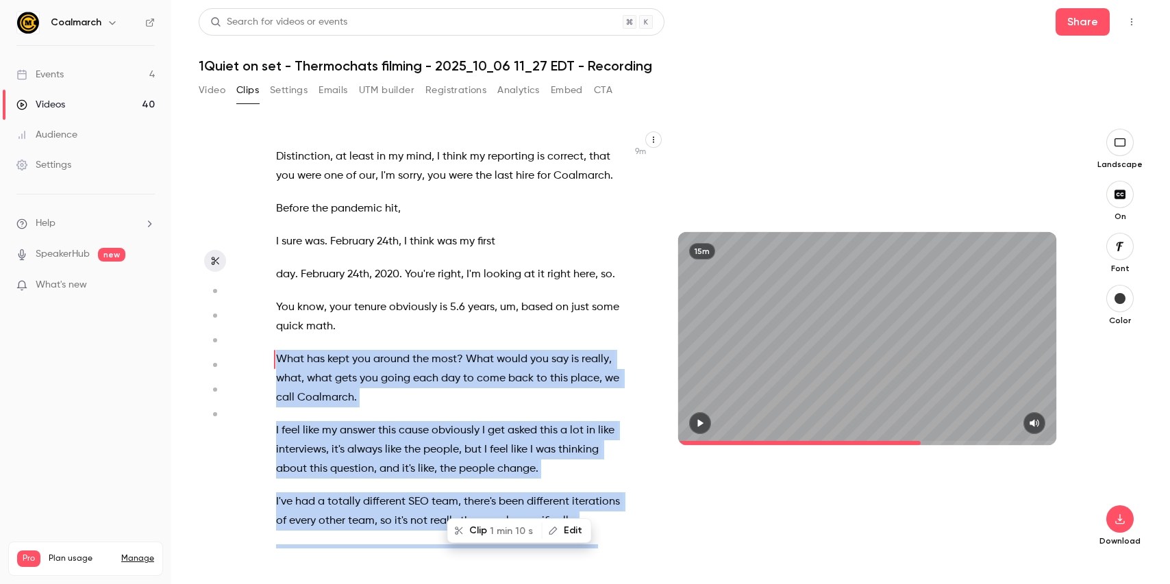
scroll to position [5108, 0]
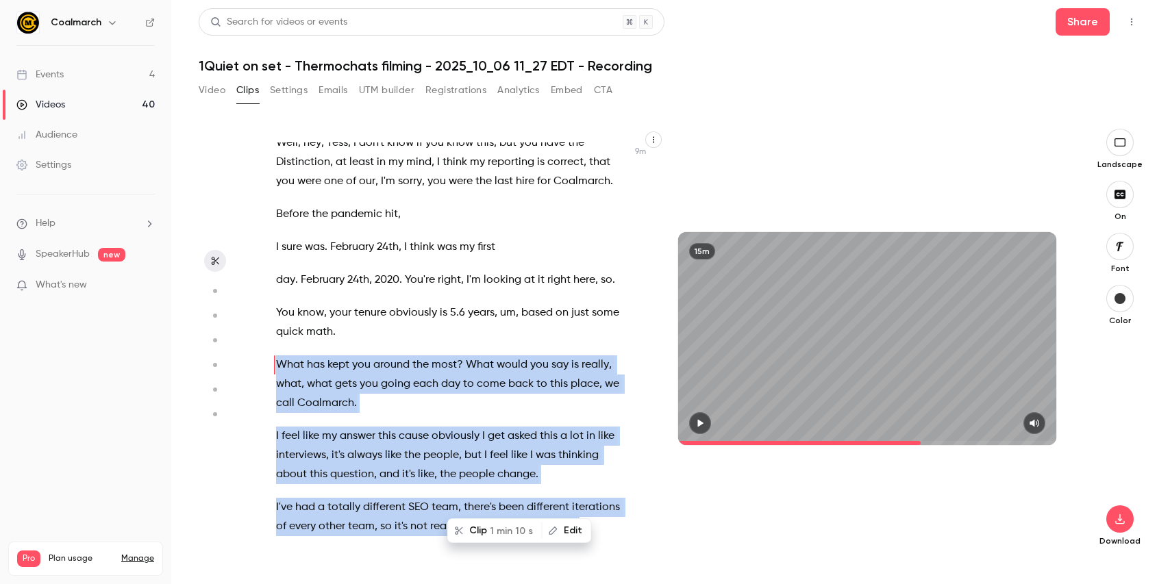
click at [498, 534] on span "1 min 10 s" at bounding box center [511, 531] width 43 height 14
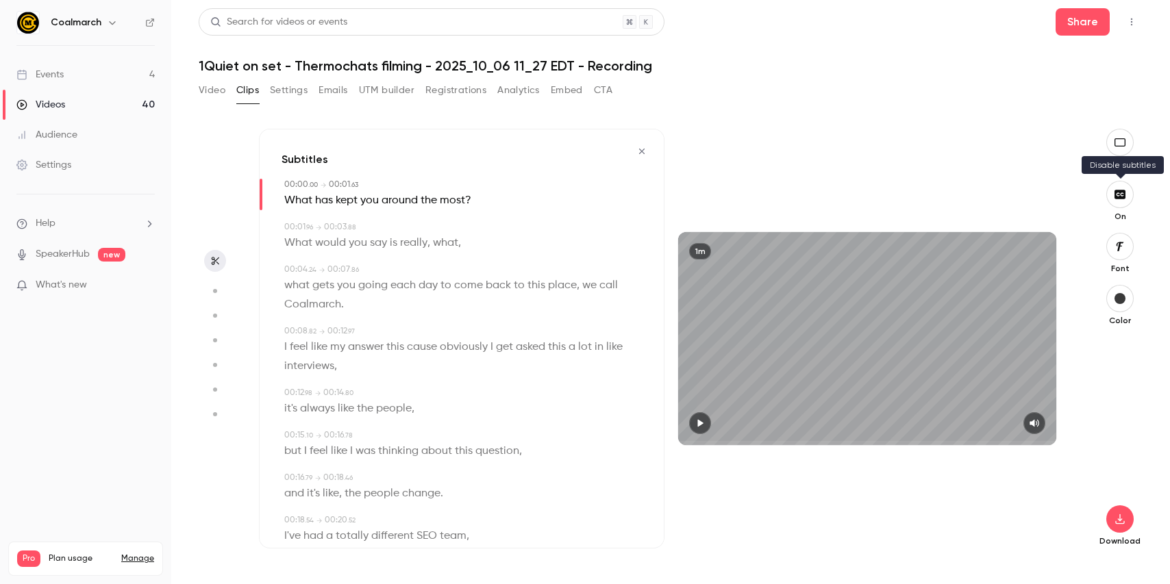
click at [1123, 197] on icon "button" at bounding box center [1120, 194] width 11 height 9
click at [700, 419] on icon "button" at bounding box center [700, 424] width 11 height 10
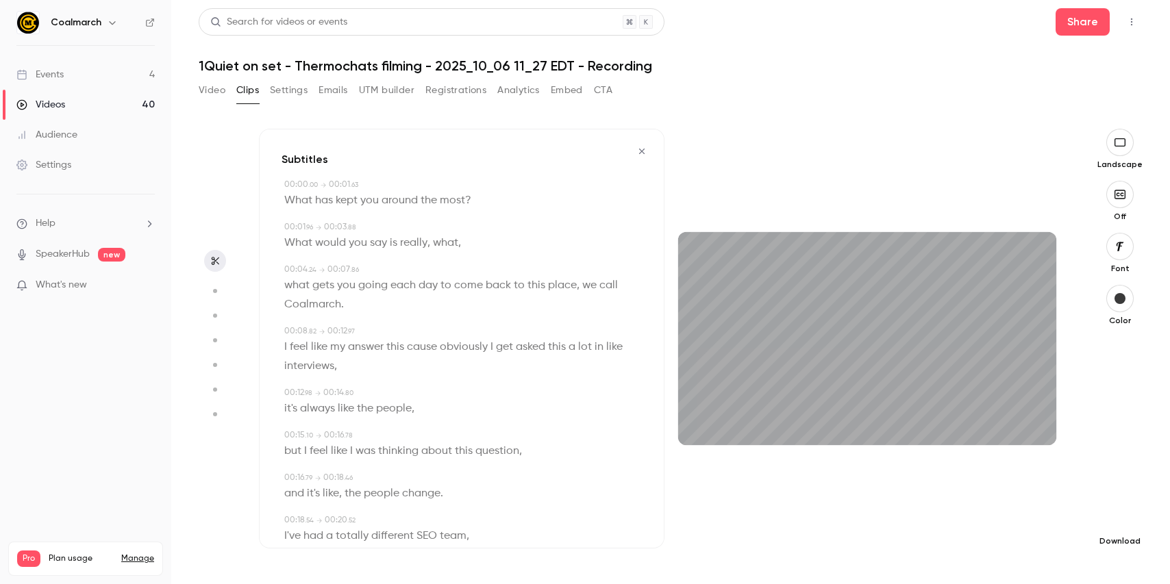
click at [1120, 521] on icon "button" at bounding box center [1120, 519] width 16 height 11
click at [1041, 484] on li "Full HD High quality requires longer processing" at bounding box center [1017, 500] width 179 height 50
type input "**"
